Goal: Task Accomplishment & Management: Manage account settings

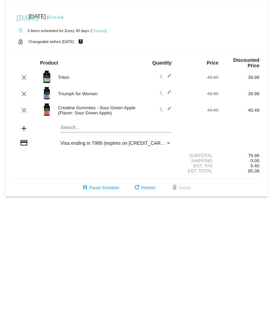
click at [101, 32] on link "Change" at bounding box center [98, 31] width 13 height 4
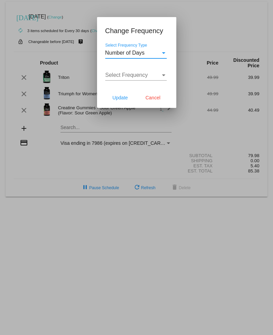
click at [160, 78] on div "Select Frequency" at bounding box center [132, 75] width 55 height 6
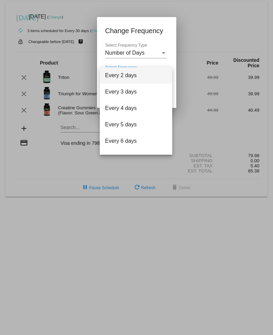
click at [159, 54] on div at bounding box center [136, 167] width 273 height 335
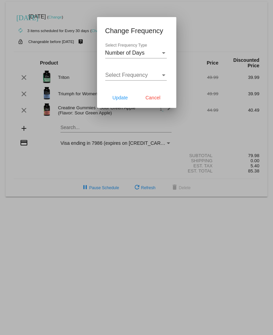
click at [162, 54] on div "Select Frequency Type" at bounding box center [164, 53] width 6 height 6
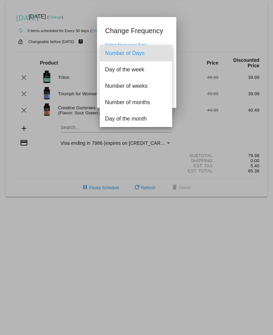
click at [40, 220] on div at bounding box center [136, 167] width 273 height 335
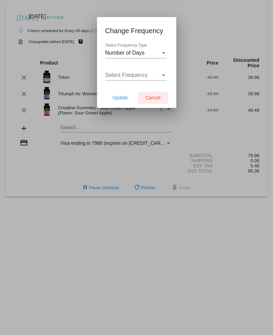
click at [161, 101] on button "Cancel" at bounding box center [153, 98] width 30 height 12
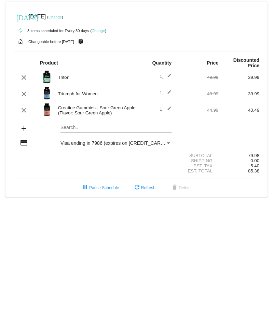
click at [62, 19] on link "Change" at bounding box center [55, 17] width 13 height 4
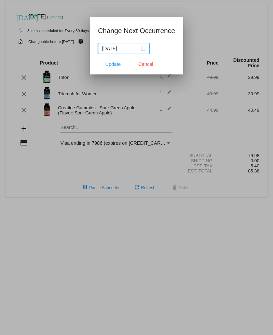
click at [136, 48] on input "[DATE]" at bounding box center [120, 49] width 37 height 8
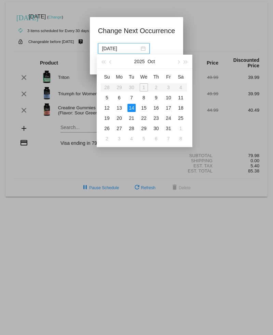
click at [135, 130] on div "28" at bounding box center [132, 128] width 8 height 8
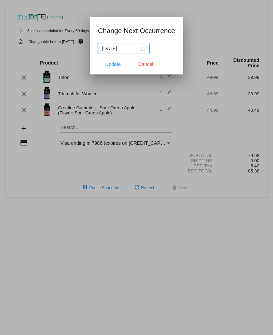
type input "[DATE]"
click at [114, 66] on span "Update" at bounding box center [112, 64] width 15 height 5
